Goal: Transaction & Acquisition: Book appointment/travel/reservation

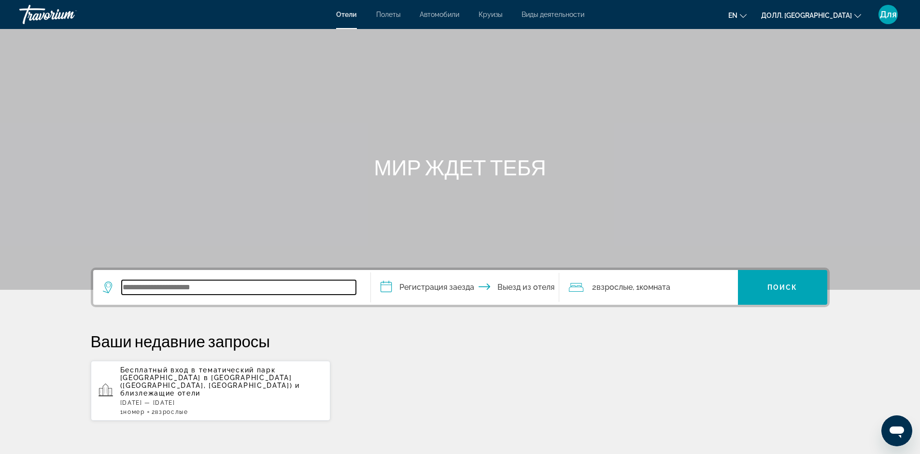
click at [128, 288] on input "Виджет поиска" at bounding box center [239, 287] width 234 height 14
type input "*****"
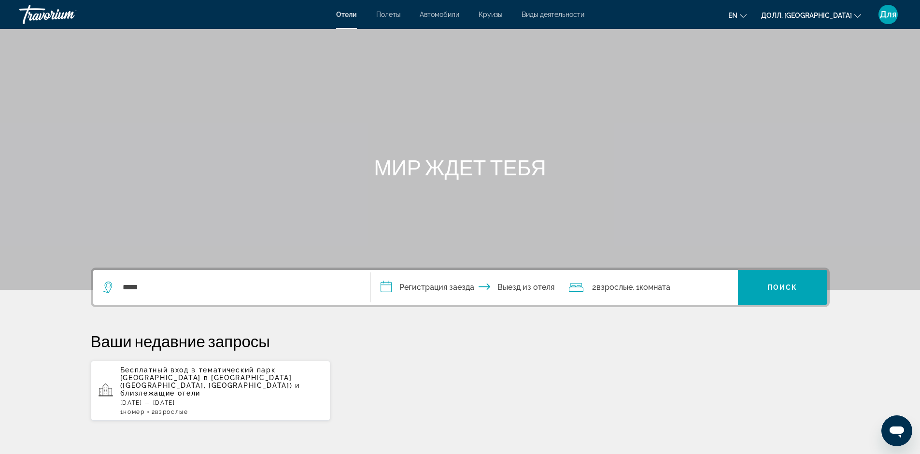
click at [383, 289] on input "**********" at bounding box center [467, 289] width 192 height 38
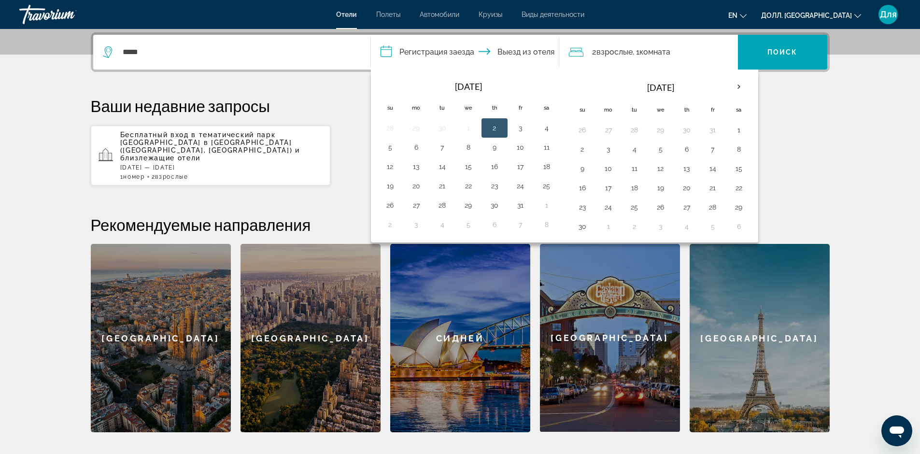
scroll to position [236, 0]
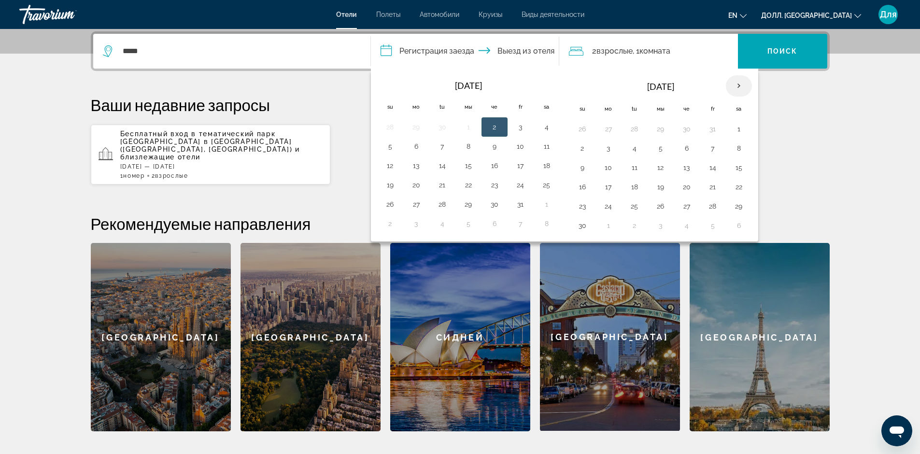
click at [739, 87] on th "В следующем месяце" at bounding box center [738, 85] width 26 height 21
click at [738, 87] on th "В следующем месяце" at bounding box center [738, 85] width 26 height 21
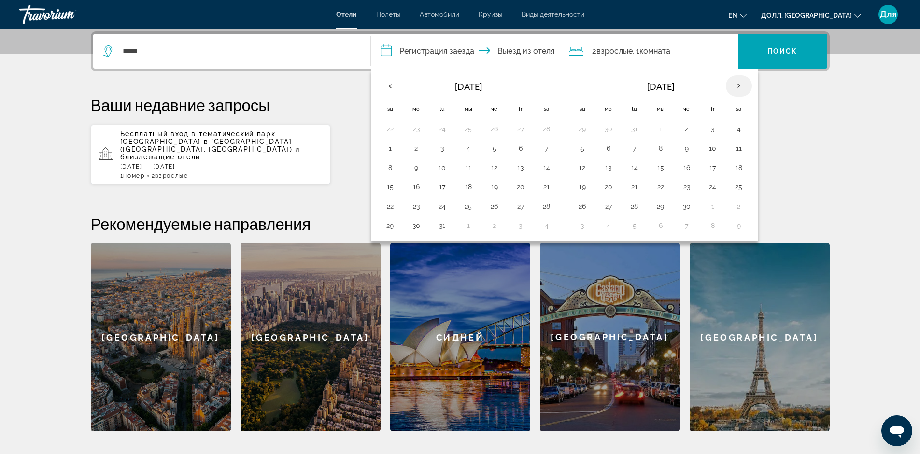
click at [739, 86] on th "В следующем месяце" at bounding box center [738, 85] width 26 height 21
click at [390, 85] on th "Предыдущий месяц" at bounding box center [390, 85] width 26 height 21
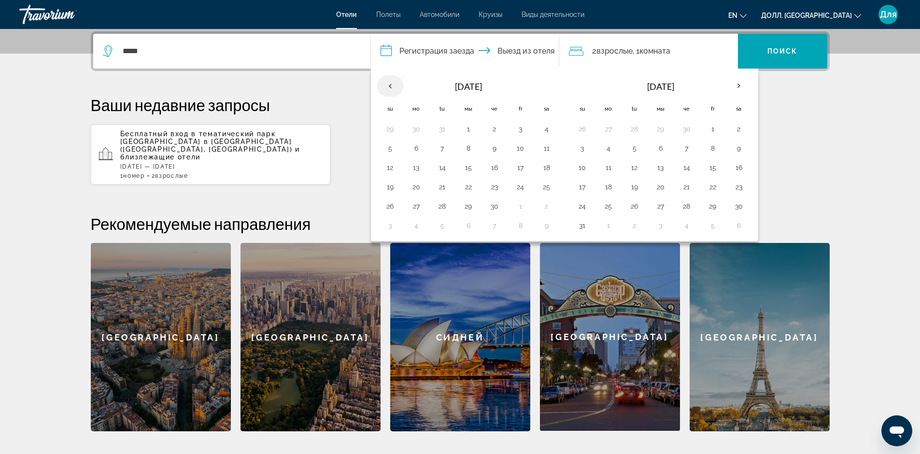
click at [390, 85] on th "Предыдущий месяц" at bounding box center [390, 85] width 26 height 21
click at [737, 85] on th "В следующем месяце" at bounding box center [738, 85] width 26 height 21
click at [820, 100] on p "Ваши недавние запросы" at bounding box center [460, 104] width 739 height 19
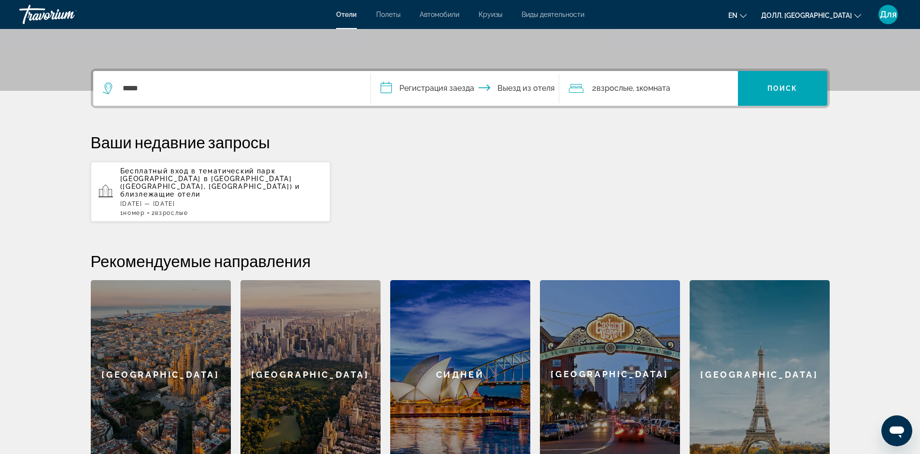
scroll to position [43, 0]
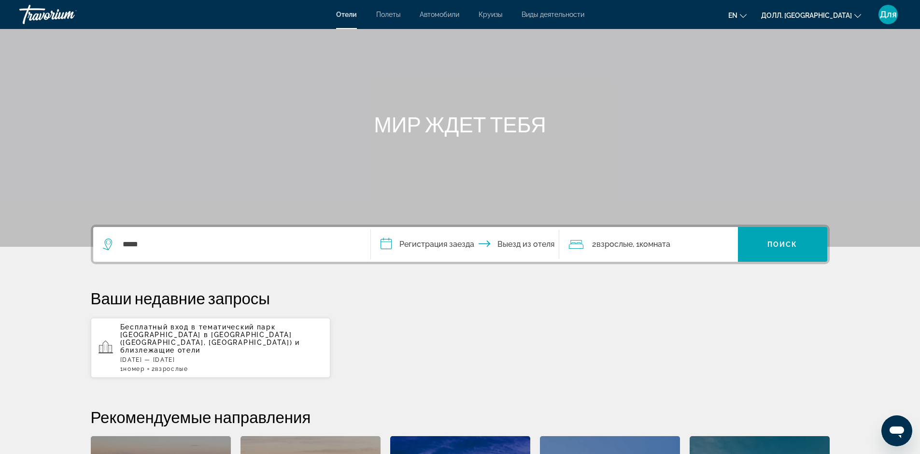
click at [527, 242] on input "**********" at bounding box center [467, 246] width 192 height 38
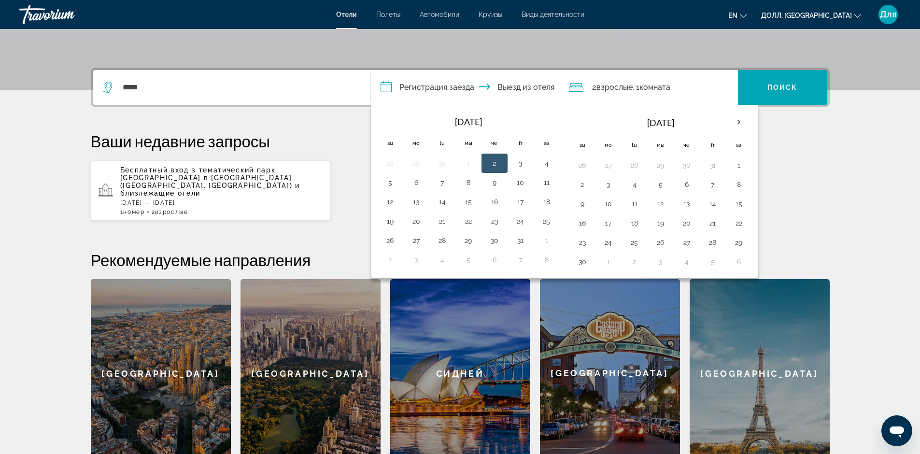
scroll to position [236, 0]
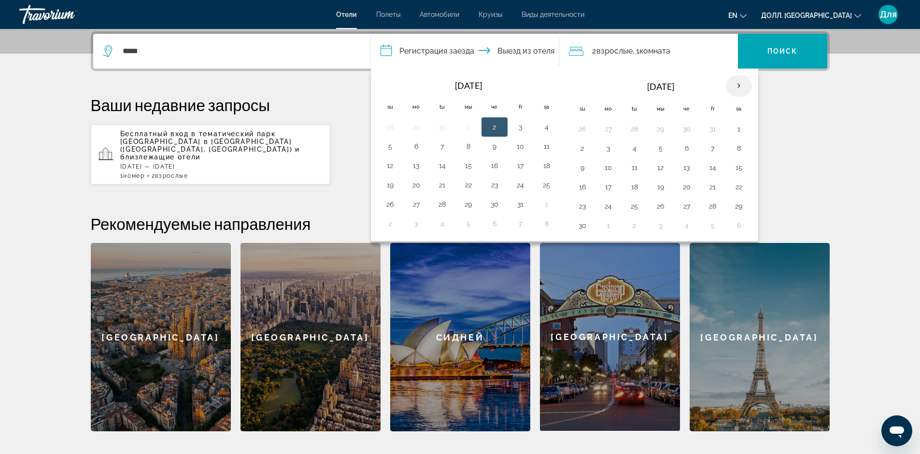
click at [739, 84] on th "В следующем месяце" at bounding box center [738, 85] width 26 height 21
click at [711, 153] on button "9" at bounding box center [712, 148] width 15 height 14
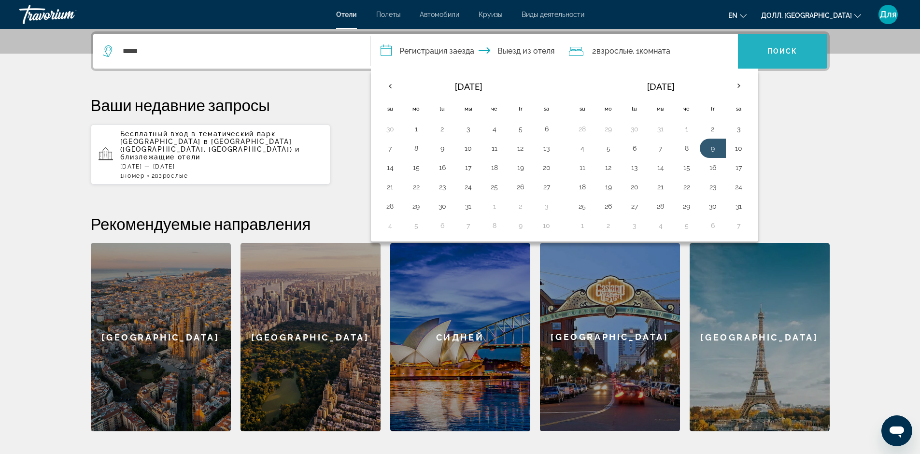
click at [771, 61] on span "Виджет поиска" at bounding box center [782, 51] width 89 height 23
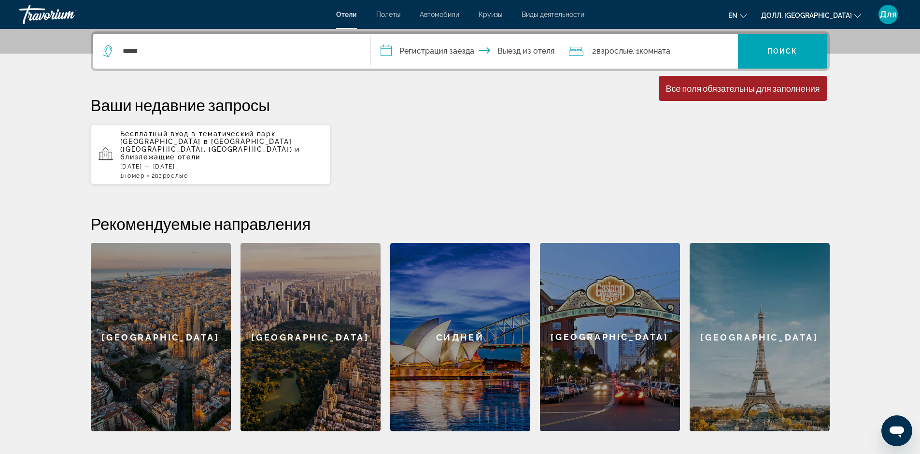
click at [382, 47] on input "**********" at bounding box center [467, 53] width 192 height 38
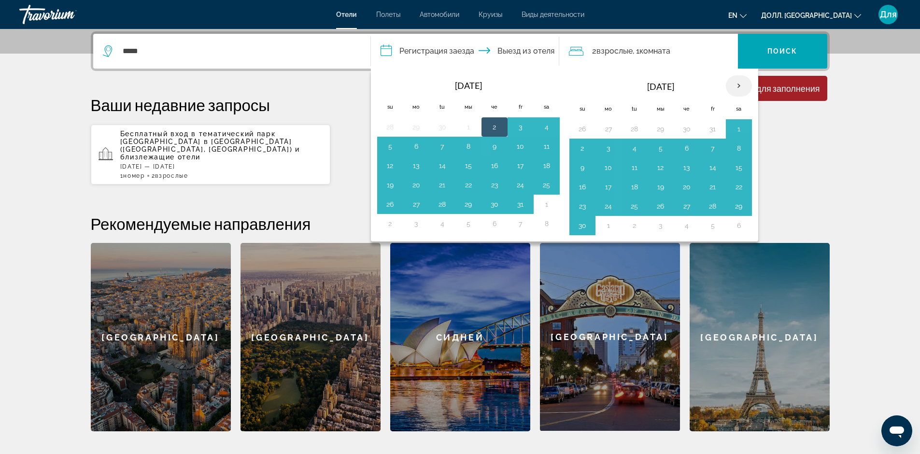
click at [739, 85] on th "В следующем месяце" at bounding box center [738, 85] width 26 height 21
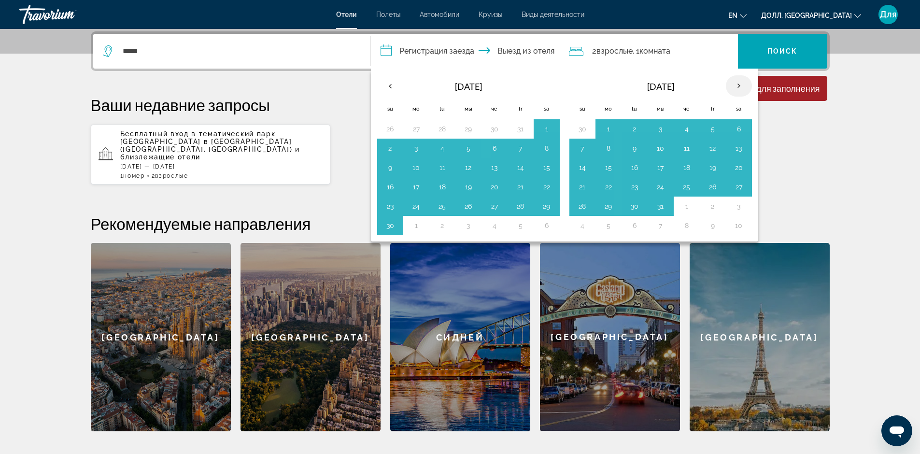
click at [739, 85] on th "В следующем месяце" at bounding box center [738, 85] width 26 height 21
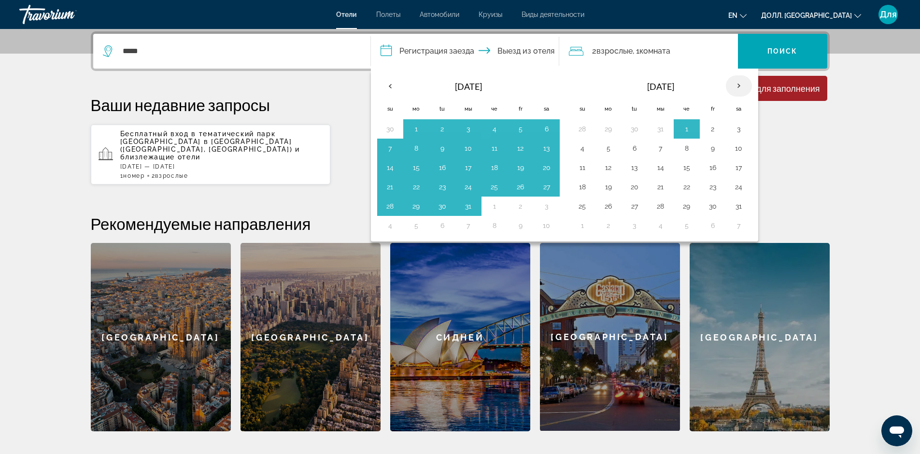
click at [739, 85] on th "В следующем месяце" at bounding box center [738, 85] width 26 height 21
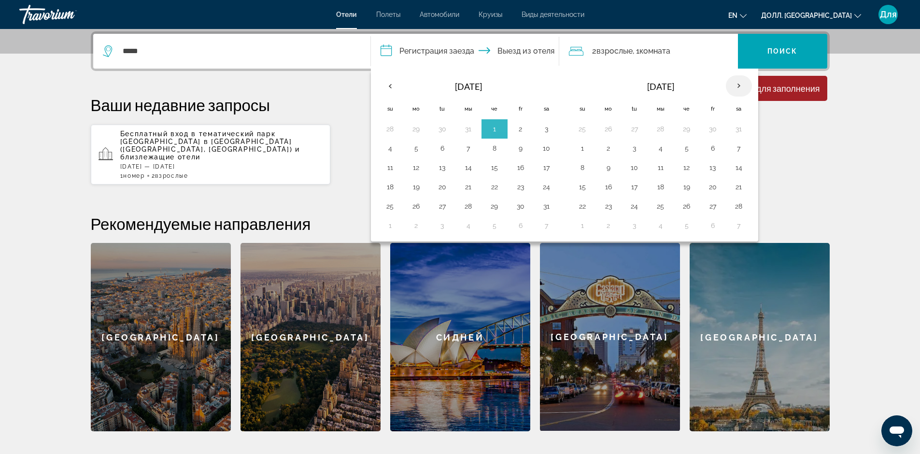
click at [739, 85] on th "В следующем месяце" at bounding box center [738, 85] width 26 height 21
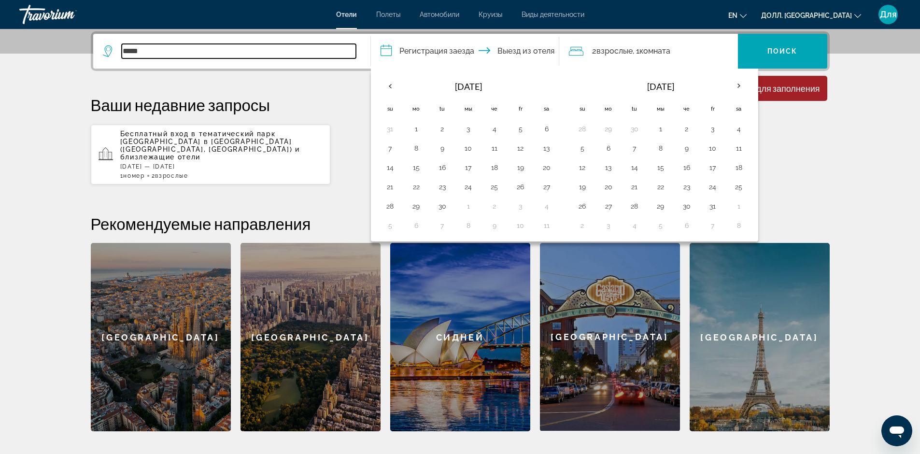
click at [161, 51] on input "*****" at bounding box center [239, 51] width 234 height 14
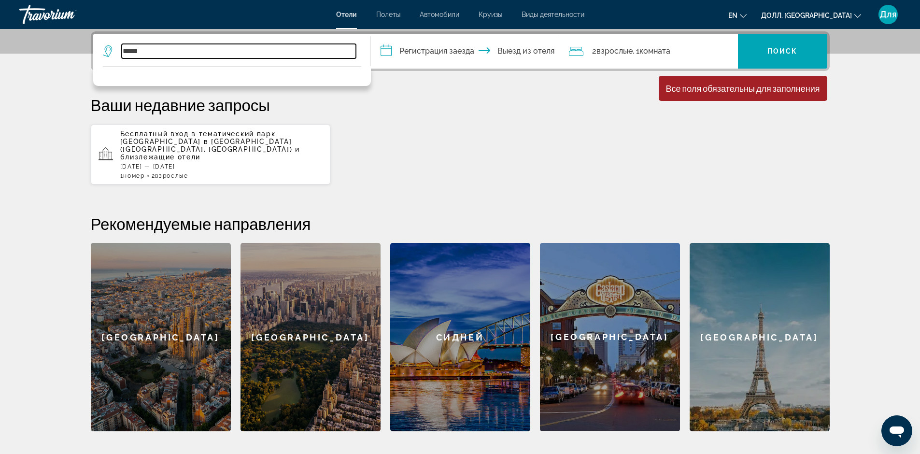
click at [161, 51] on input "*****" at bounding box center [239, 51] width 234 height 14
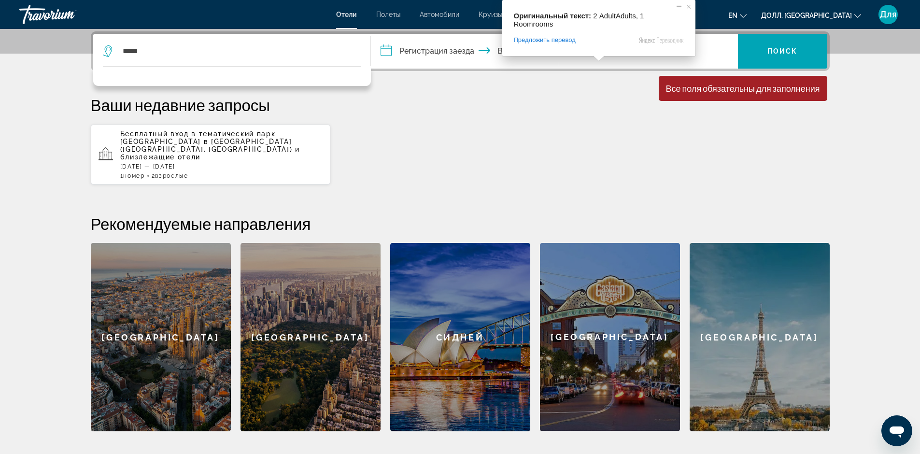
click at [601, 56] on span at bounding box center [598, 59] width 13 height 6
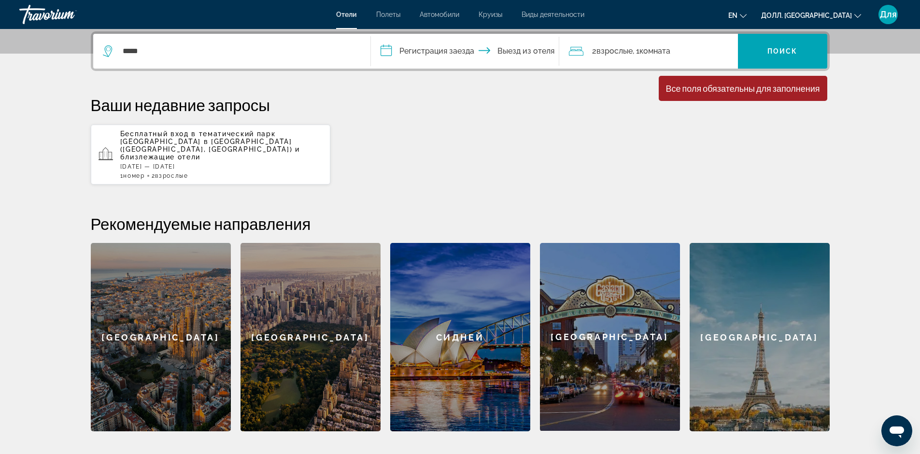
click at [446, 53] on input "**********" at bounding box center [467, 53] width 192 height 38
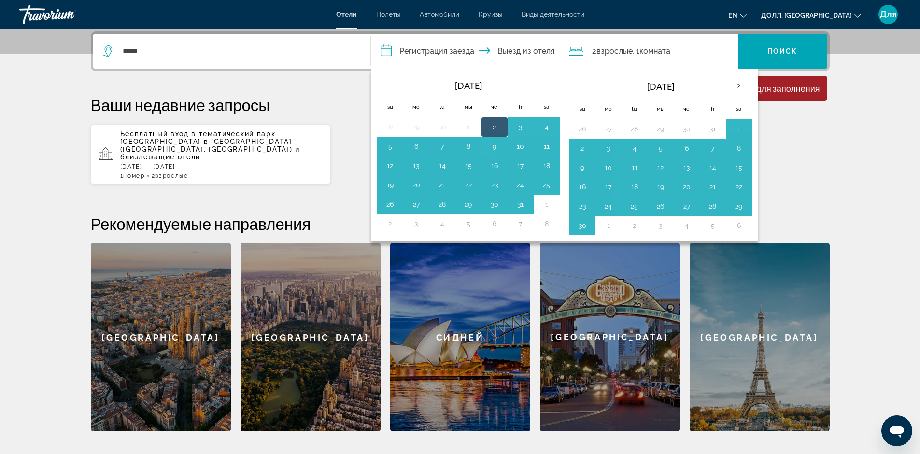
click at [511, 50] on input "**********" at bounding box center [467, 53] width 192 height 38
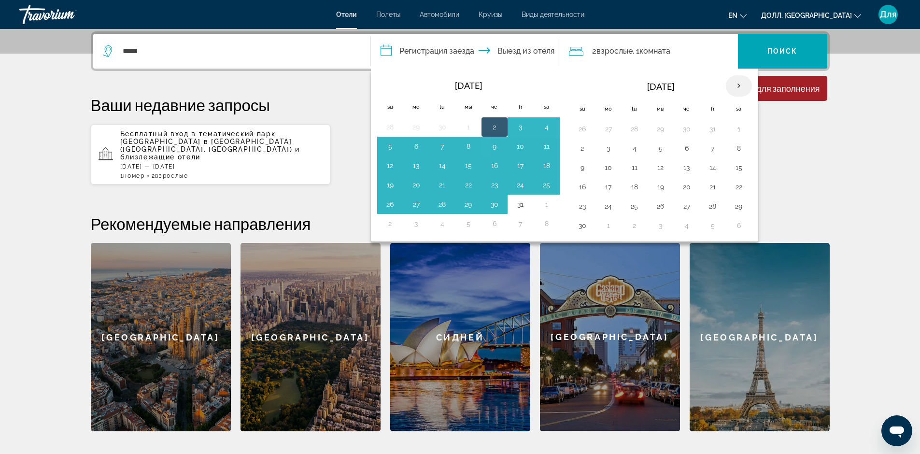
click at [737, 84] on th "В следующем месяце" at bounding box center [738, 85] width 26 height 21
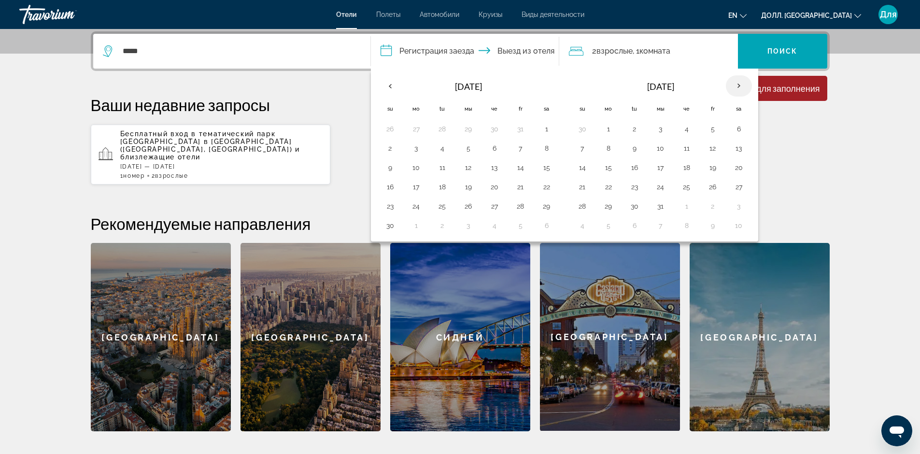
click at [737, 84] on th "В следующем месяце" at bounding box center [738, 85] width 26 height 21
click at [742, 87] on th "В следующем месяце" at bounding box center [738, 85] width 26 height 21
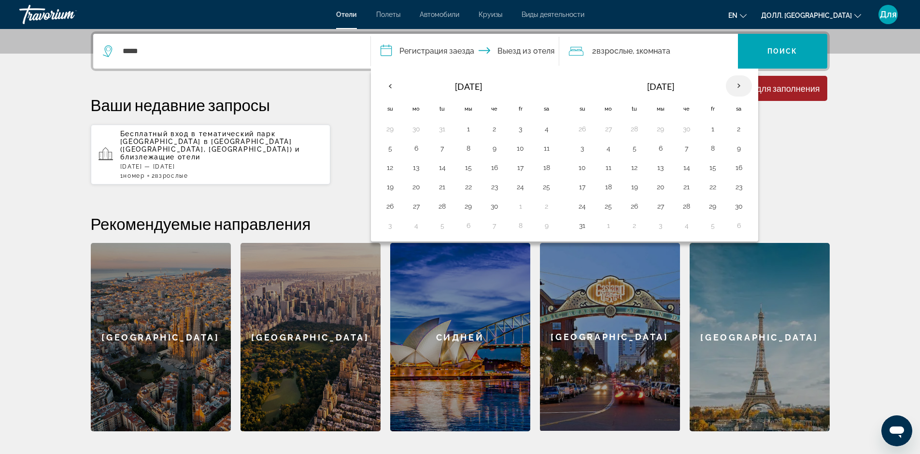
click at [742, 87] on th "В следующем месяце" at bounding box center [738, 85] width 26 height 21
click at [737, 85] on th "В следующем месяце" at bounding box center [738, 85] width 26 height 21
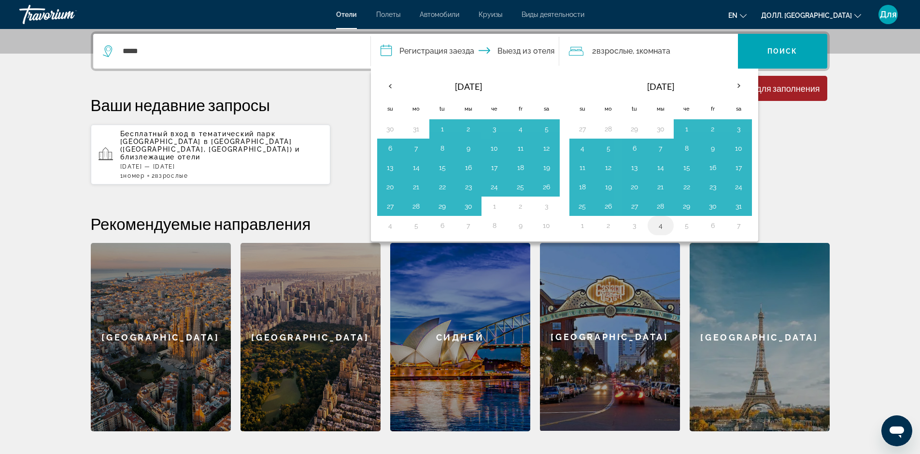
click at [658, 225] on button "4" at bounding box center [660, 226] width 15 height 14
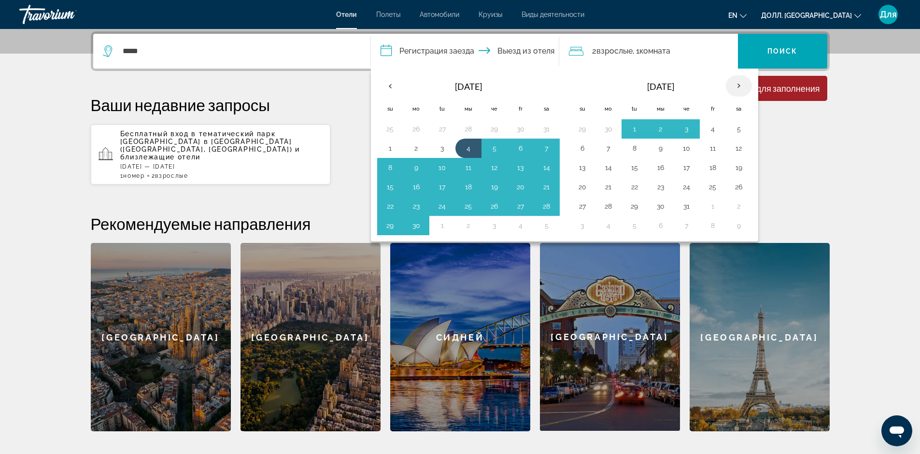
click at [739, 83] on th "В следующем месяце" at bounding box center [738, 85] width 26 height 21
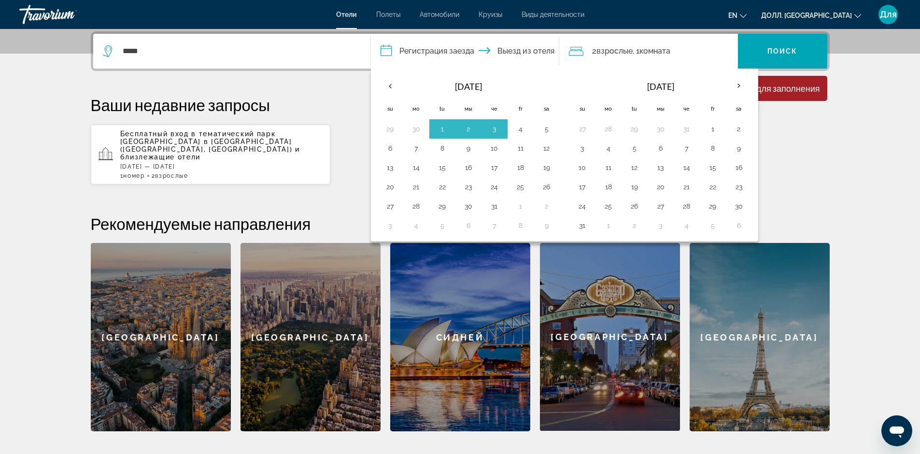
click at [525, 50] on input "**********" at bounding box center [467, 53] width 192 height 38
click at [294, 96] on p "Ваши недавние запросы" at bounding box center [460, 104] width 739 height 19
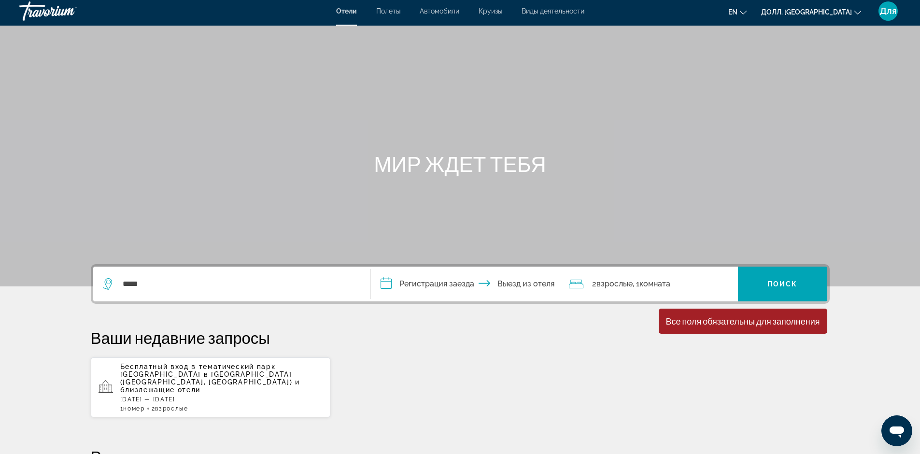
scroll to position [0, 0]
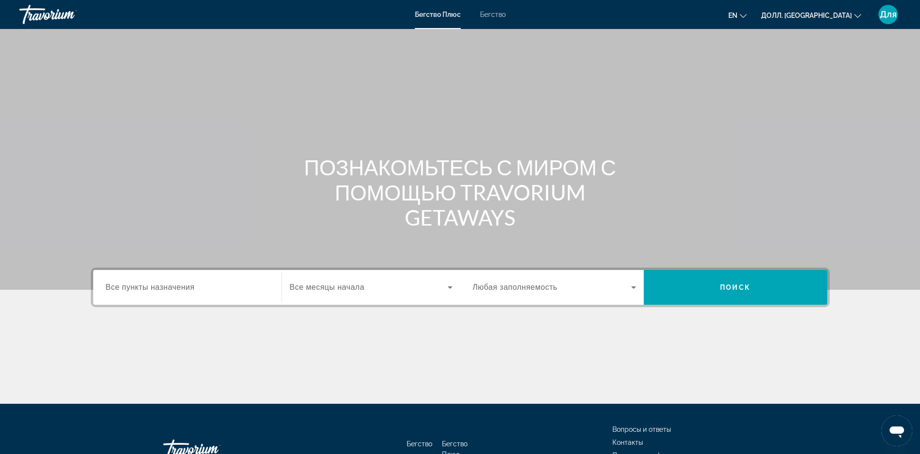
click at [126, 290] on ya-tr-span "Все пункты назначения" at bounding box center [150, 287] width 89 height 8
click at [126, 290] on input "Пункт назначения Все пункты назначения" at bounding box center [187, 288] width 163 height 12
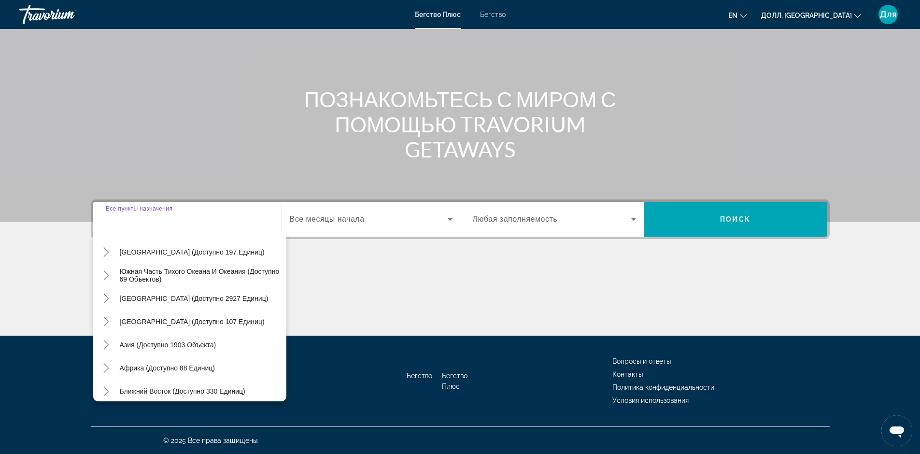
scroll to position [156, 0]
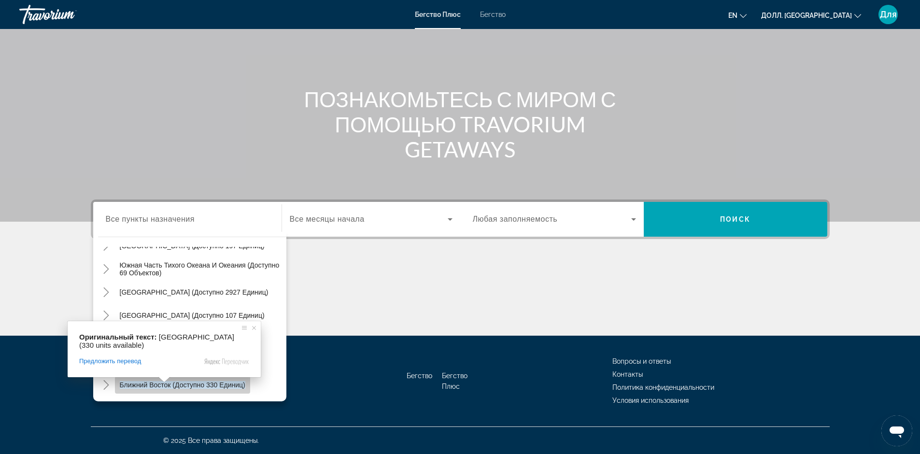
click at [163, 385] on body "Перейти к основному контенту Бегство Плюс Бегство en English Español Français I…" at bounding box center [460, 159] width 920 height 454
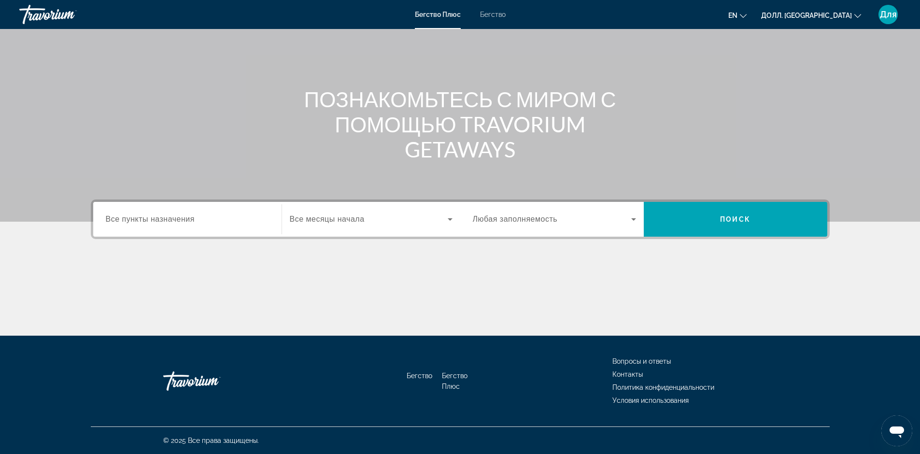
click at [201, 215] on input "Пункт назначения Все пункты назначения" at bounding box center [187, 220] width 163 height 12
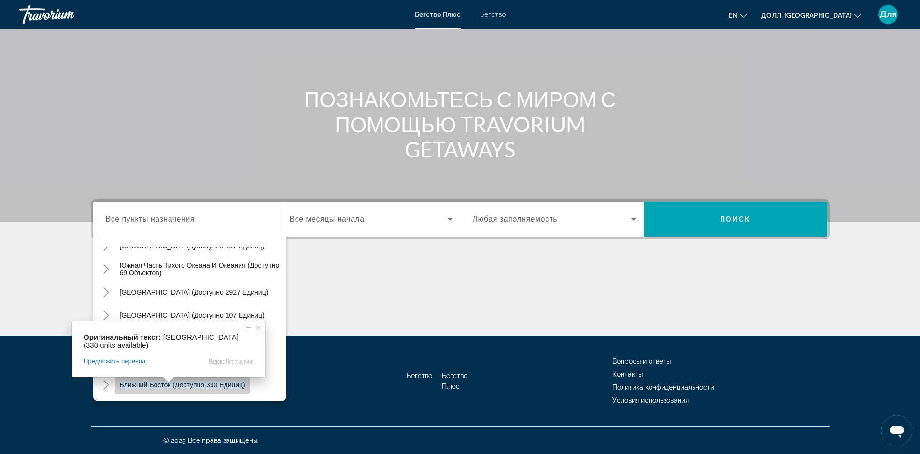
click at [170, 384] on body "Перейти к основному контенту Бегство Плюс Бегство en English Español Français I…" at bounding box center [460, 159] width 920 height 454
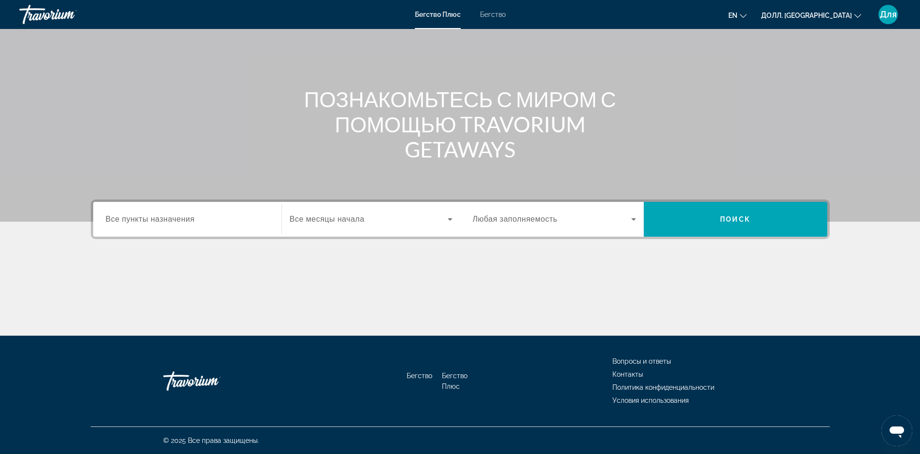
click at [139, 219] on ya-tr-span "Все пункты назначения" at bounding box center [150, 219] width 89 height 8
click at [139, 219] on input "Пункт назначения Все пункты назначения" at bounding box center [187, 220] width 163 height 12
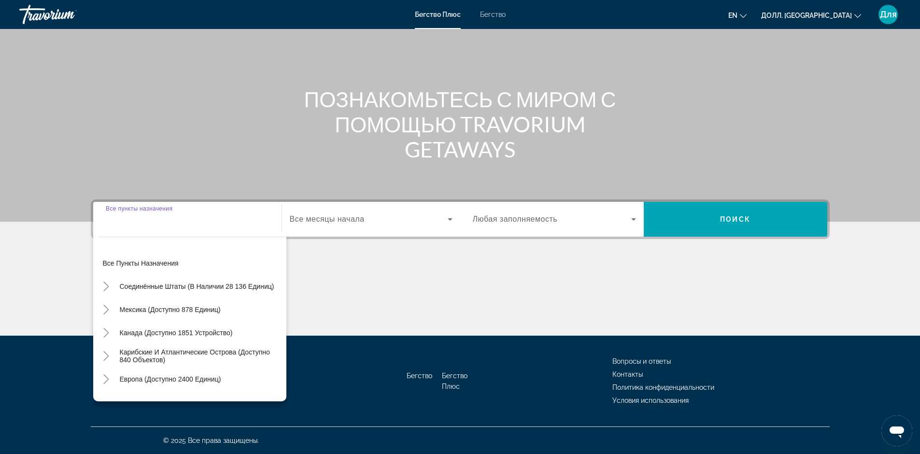
click at [139, 219] on input "Пункт назначения Все пункты назначения" at bounding box center [187, 220] width 163 height 12
click at [202, 219] on input "Пункт назначения Все пункты назначения" at bounding box center [187, 220] width 163 height 12
click at [366, 219] on span "Виджет поиска" at bounding box center [369, 219] width 158 height 12
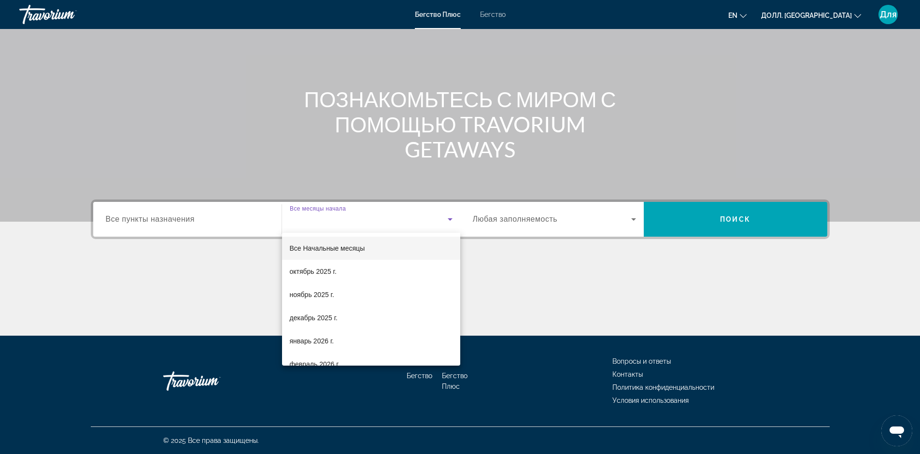
click at [174, 218] on div at bounding box center [460, 227] width 920 height 454
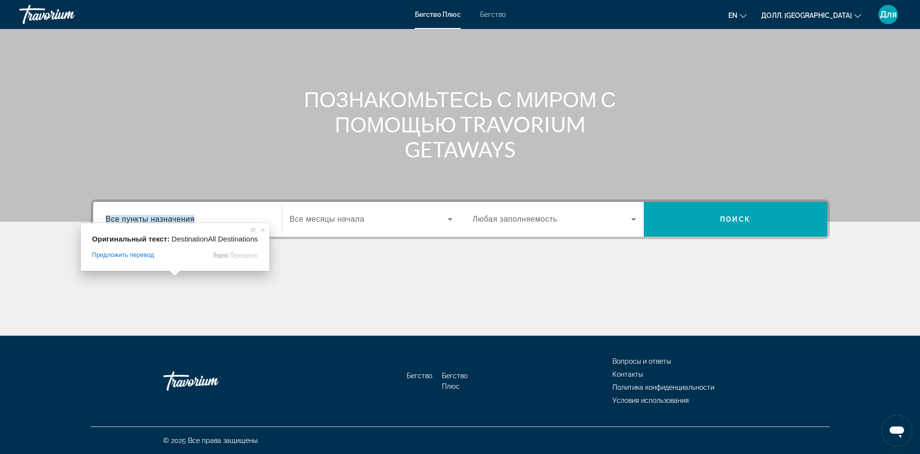
click at [177, 218] on ya-tr-span "Все пункты назначения" at bounding box center [150, 219] width 89 height 8
click at [177, 218] on input "Пункт назначения Все пункты назначения" at bounding box center [187, 220] width 163 height 12
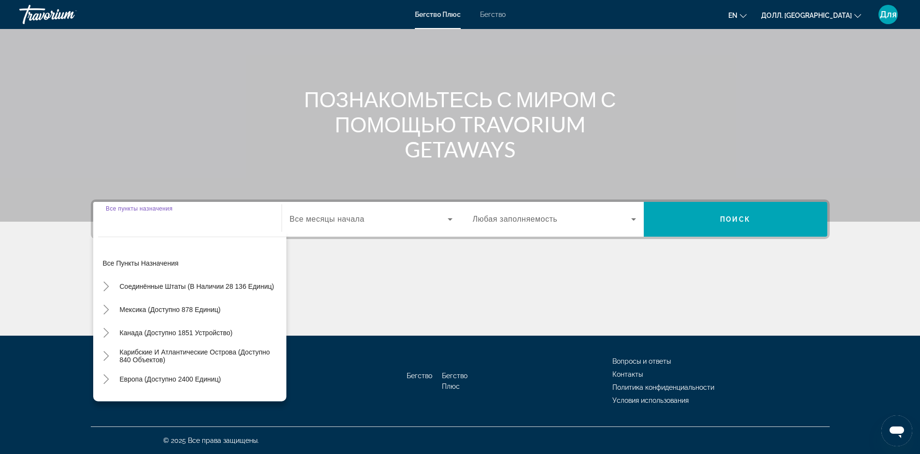
click at [177, 218] on input "Пункт назначения Все пункты назначения" at bounding box center [187, 220] width 163 height 12
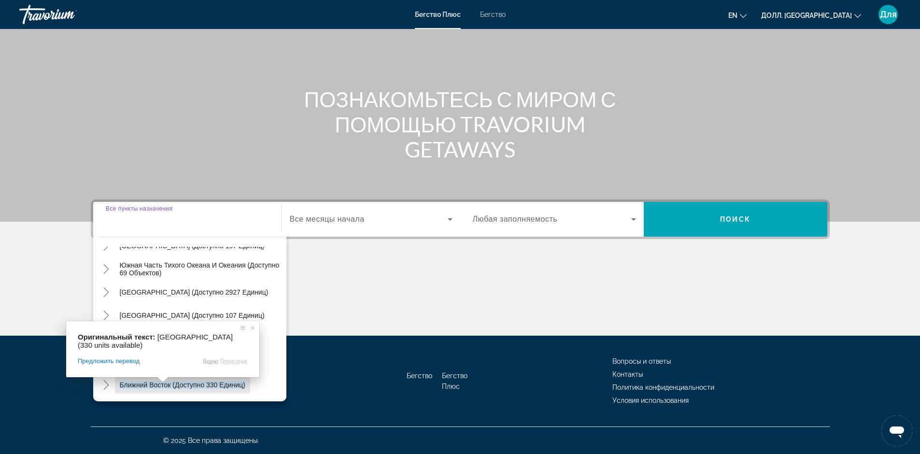
click at [165, 382] on span at bounding box center [162, 380] width 13 height 6
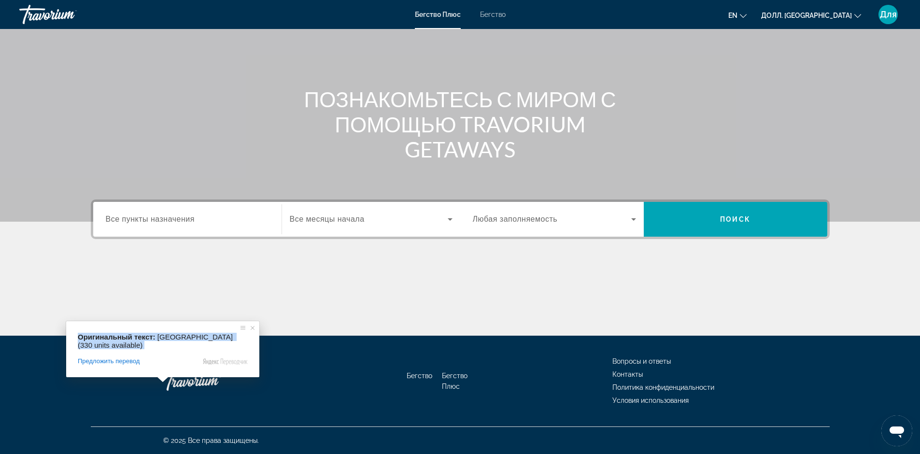
click at [165, 382] on span at bounding box center [162, 380] width 13 height 6
click at [132, 219] on ya-tr-span "Все пункты назначения" at bounding box center [150, 219] width 89 height 8
click at [132, 219] on input "Пункт назначения Все пункты назначения" at bounding box center [187, 220] width 163 height 12
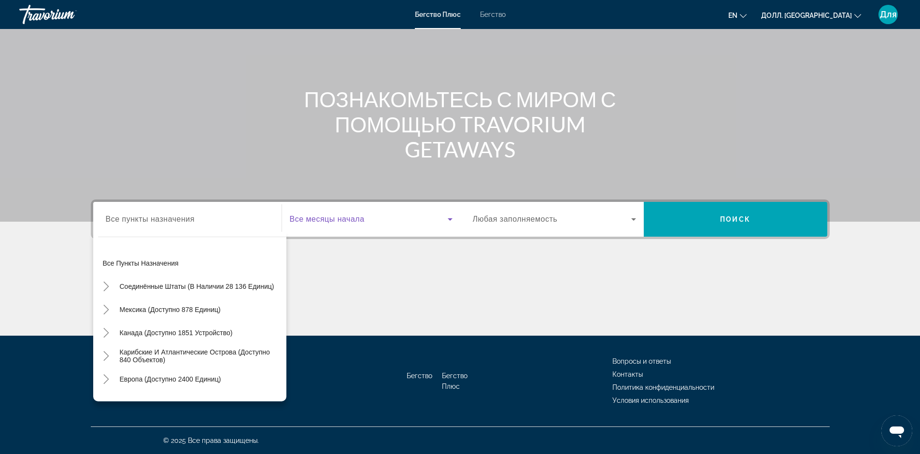
click at [450, 221] on icon "Виджет поиска" at bounding box center [450, 219] width 12 height 12
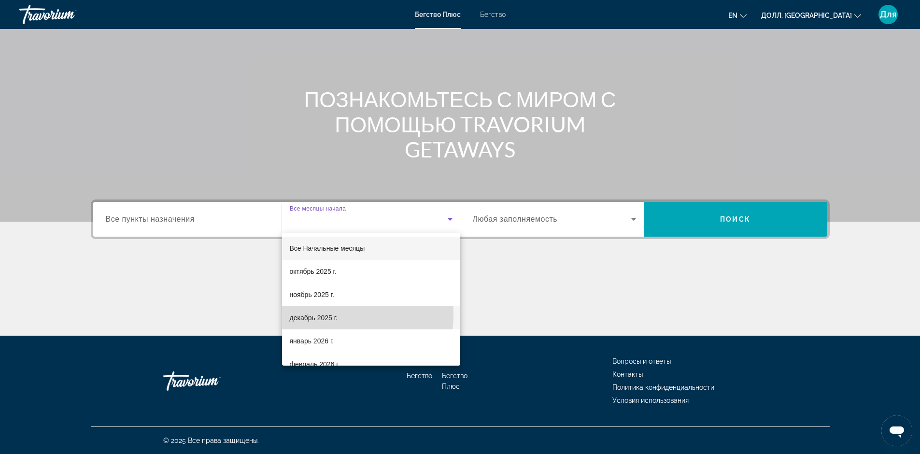
click at [323, 315] on ya-tr-span "декабрь 2025 г." at bounding box center [314, 318] width 48 height 8
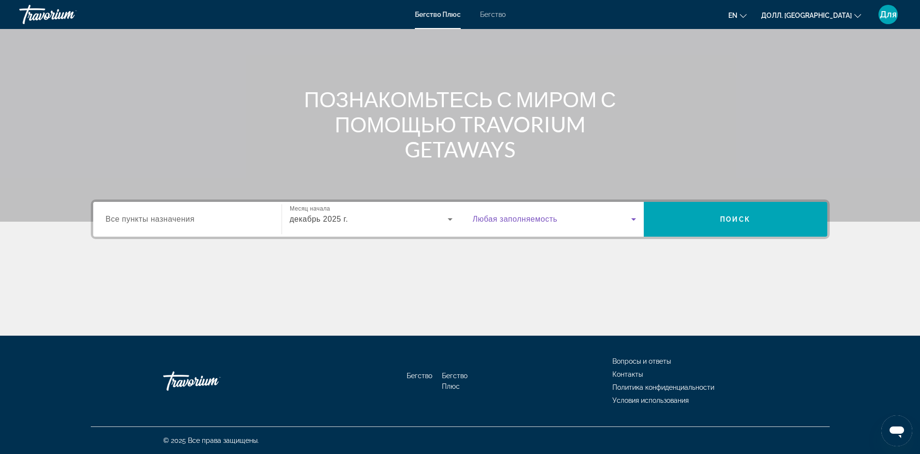
click at [633, 221] on icon "Виджет поиска" at bounding box center [634, 219] width 12 height 12
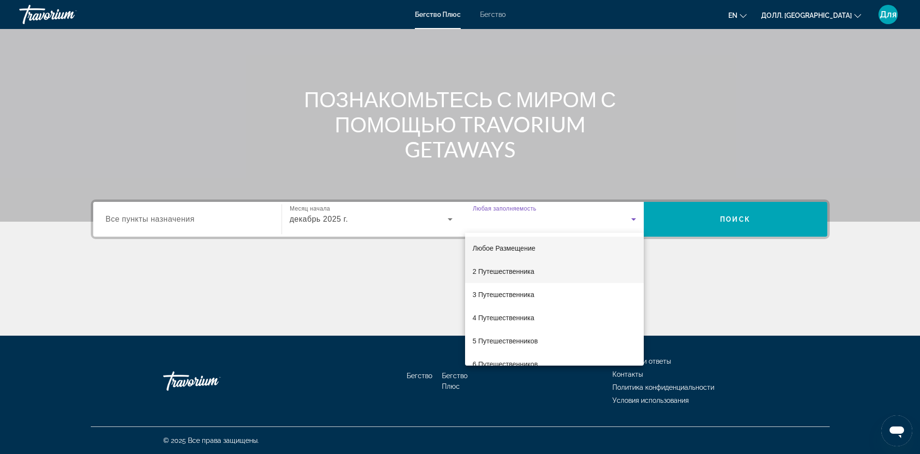
click at [498, 270] on ya-tr-span "2 Путешественника" at bounding box center [504, 271] width 62 height 8
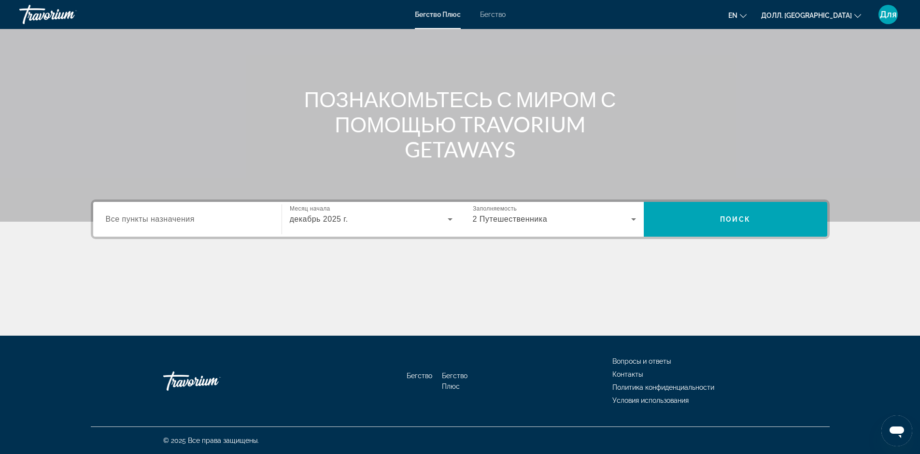
click at [164, 217] on ya-tr-span "Все пункты назначения" at bounding box center [150, 219] width 89 height 8
click at [164, 217] on input "Пункт назначения Все пункты назначения" at bounding box center [187, 220] width 163 height 12
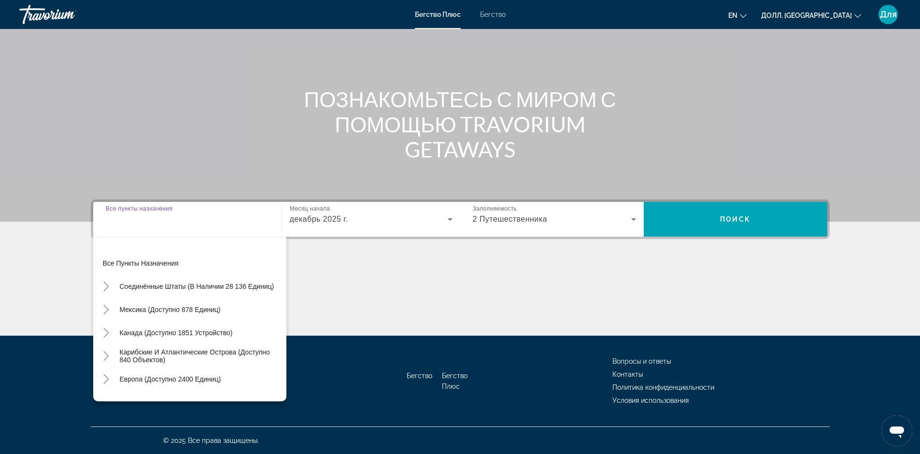
click at [211, 231] on div "Виджет поиска" at bounding box center [187, 220] width 163 height 28
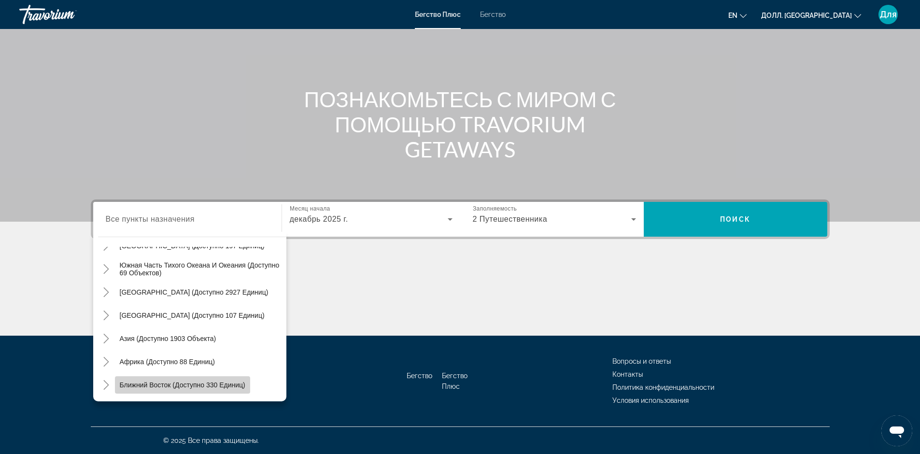
click at [208, 381] on body "Перейти к основному контенту Бегство Плюс Бегство en English Español Français I…" at bounding box center [460, 159] width 920 height 454
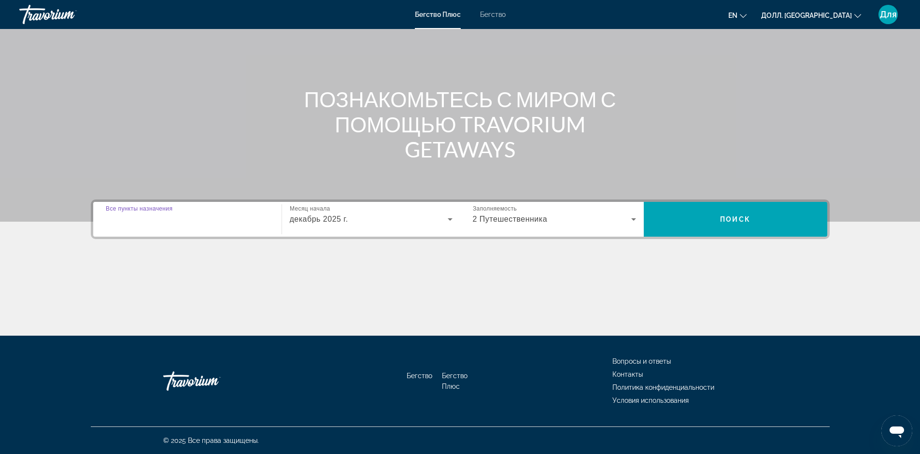
click at [228, 216] on input "Пункт назначения Все пункты назначения" at bounding box center [187, 220] width 163 height 12
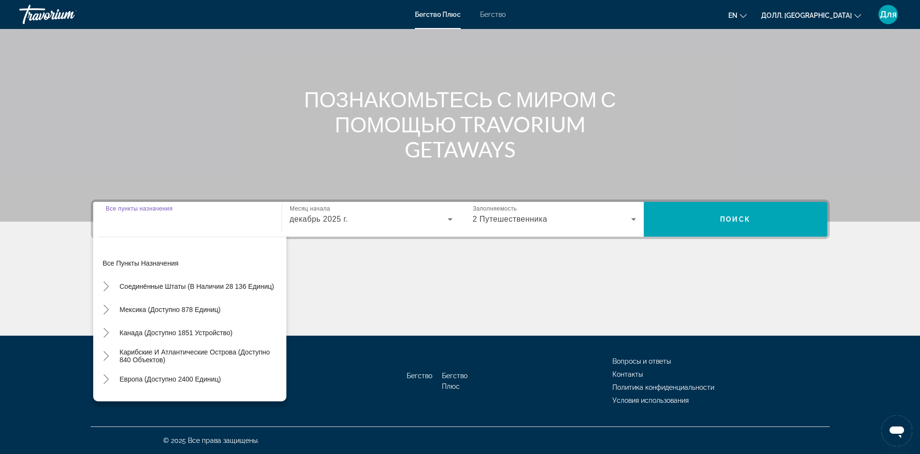
click at [228, 216] on input "Пункт назначения Все пункты назначения" at bounding box center [187, 220] width 163 height 12
click at [281, 223] on mat-divider "Виджет поиска" at bounding box center [281, 219] width 0 height 30
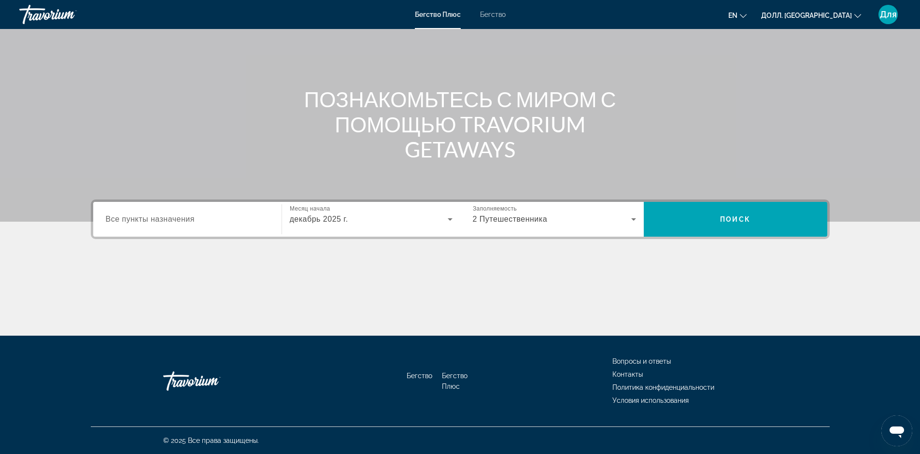
click at [883, 14] on ya-tr-span "Для" at bounding box center [887, 14] width 17 height 10
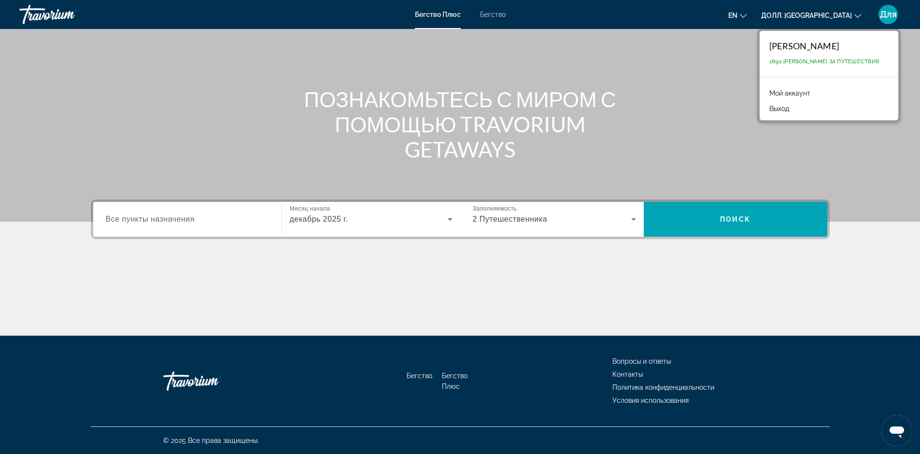
click at [823, 93] on body "Перейти к основному контенту Бегство Плюс Бегство en English Español Français I…" at bounding box center [460, 159] width 920 height 454
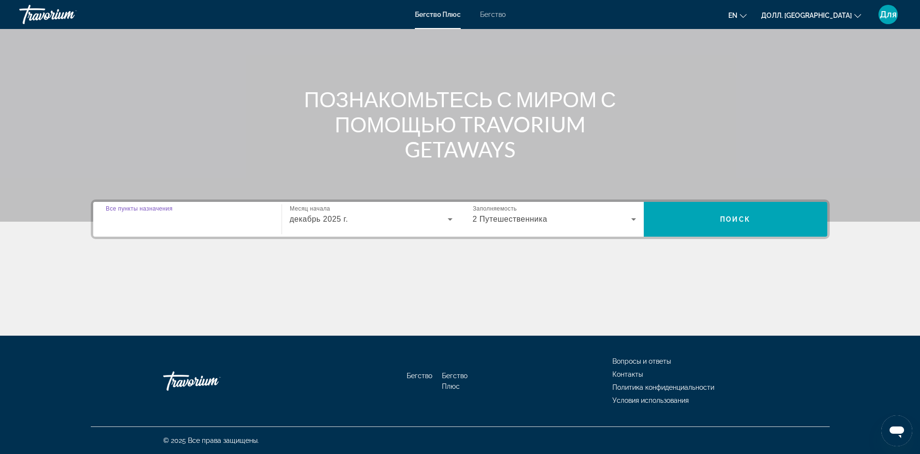
click at [200, 220] on input "Пункт назначения Все пункты назначения" at bounding box center [187, 220] width 163 height 12
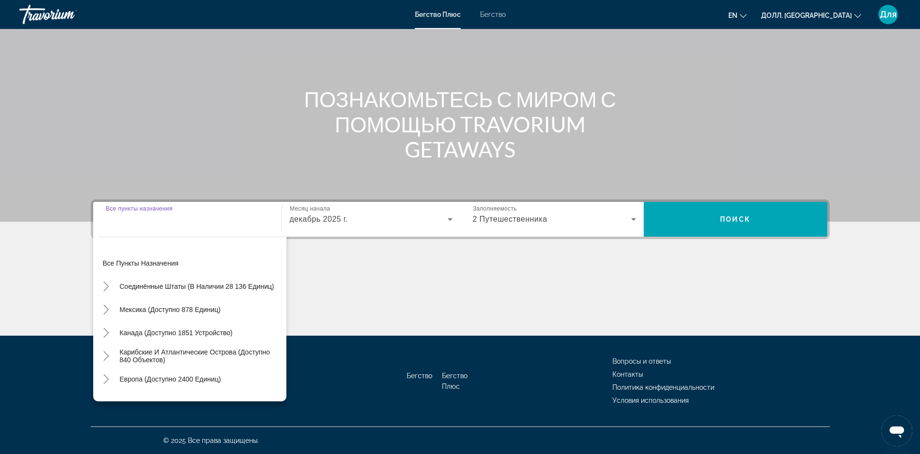
click at [200, 220] on input "Пункт назначения Все пункты назначения" at bounding box center [187, 220] width 163 height 12
click at [164, 219] on input "Пункт назначения Все пункты назначения" at bounding box center [187, 220] width 163 height 12
click at [714, 225] on span "Виджет поиска" at bounding box center [734, 219] width 183 height 23
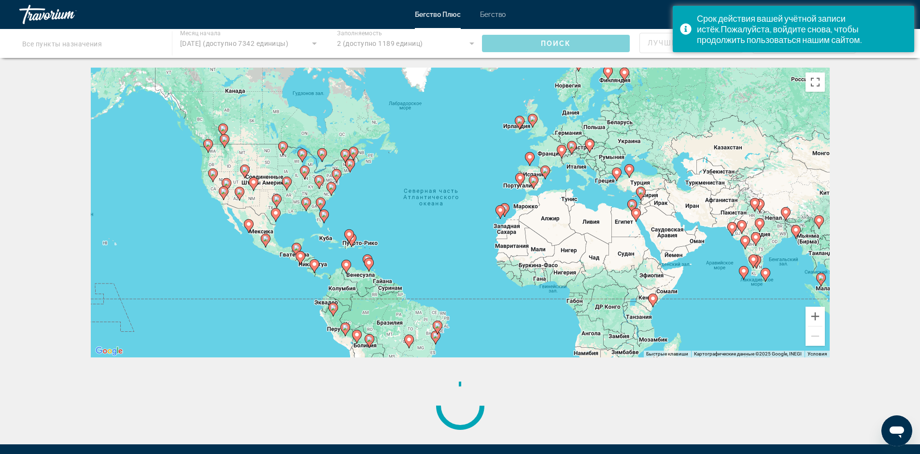
click at [659, 235] on div "Чтобы активировать перетаскивание с помощью клавиатуры, нажмите Alt + Enter. По…" at bounding box center [460, 213] width 739 height 290
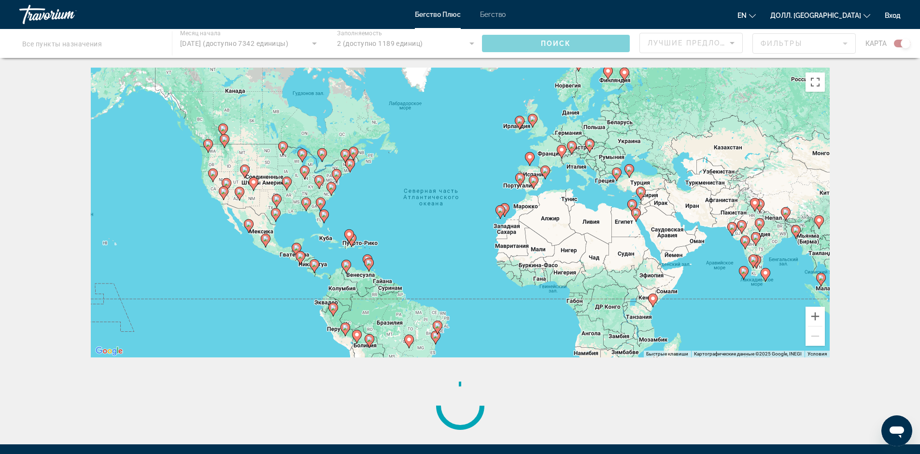
click at [118, 58] on div "Пункт назначения Все пункты назначения Месяц начала Все месяцы начала Декабрь 2…" at bounding box center [460, 222] width 920 height 444
click at [117, 50] on div "Основное содержание" at bounding box center [460, 43] width 920 height 29
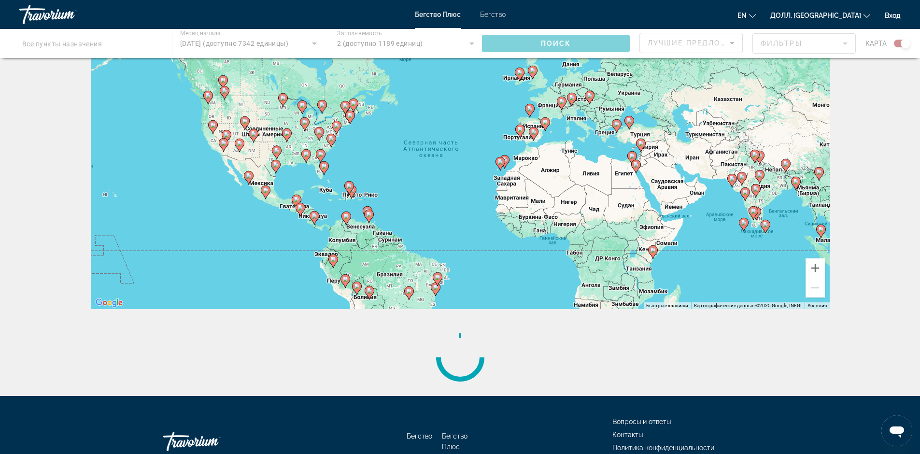
scroll to position [109, 0]
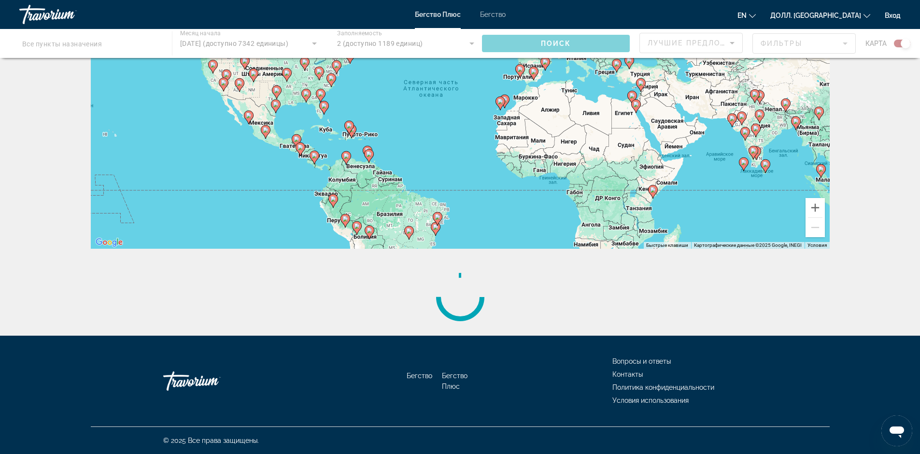
click at [898, 14] on ya-tr-span "Вход" at bounding box center [892, 16] width 16 height 8
click at [894, 13] on ya-tr-span "Вход" at bounding box center [892, 16] width 16 height 8
